Goal: Information Seeking & Learning: Compare options

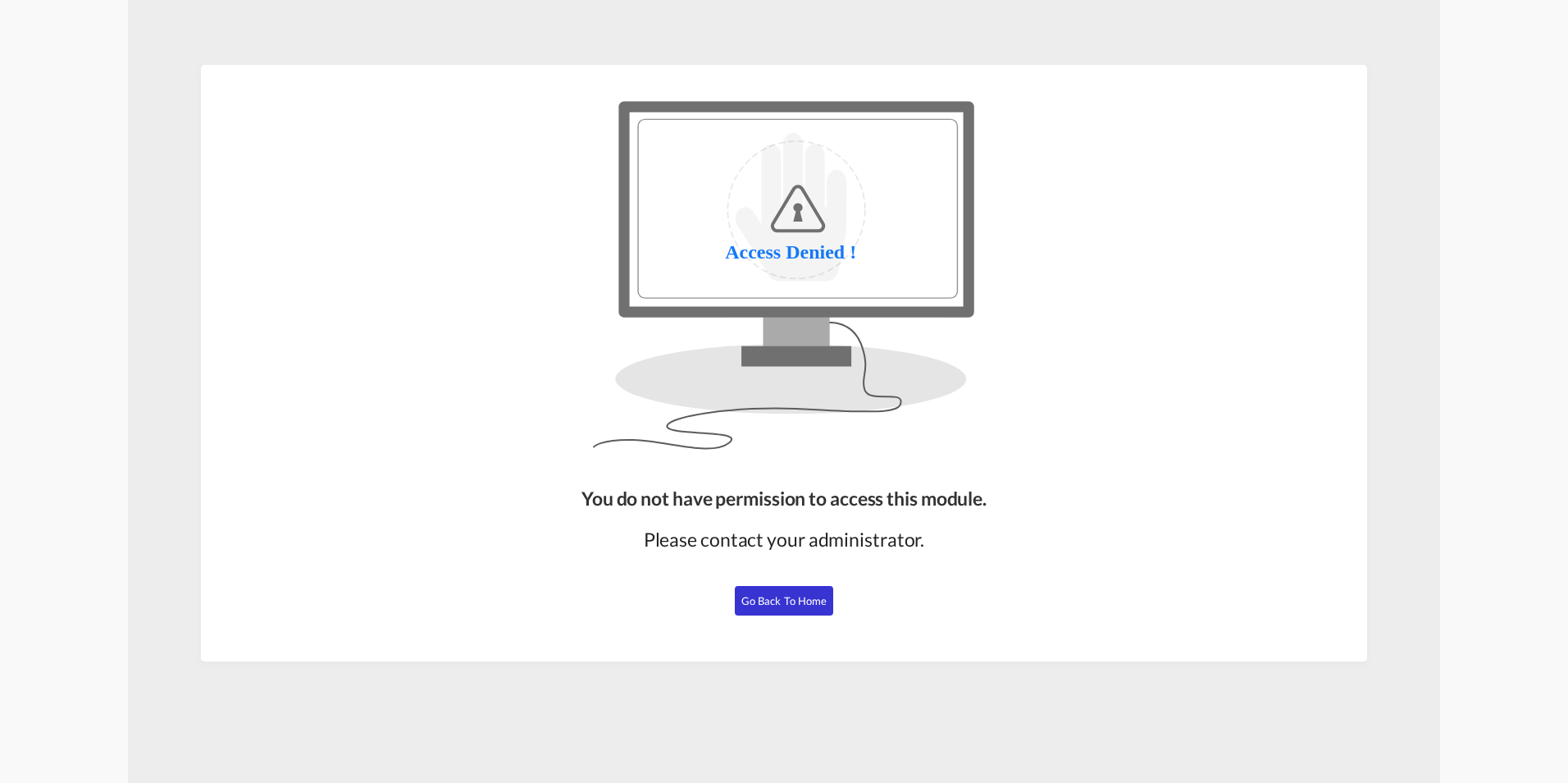
click at [774, 605] on span "Go Back to Home" at bounding box center [784, 600] width 86 height 13
